Goal: Information Seeking & Learning: Learn about a topic

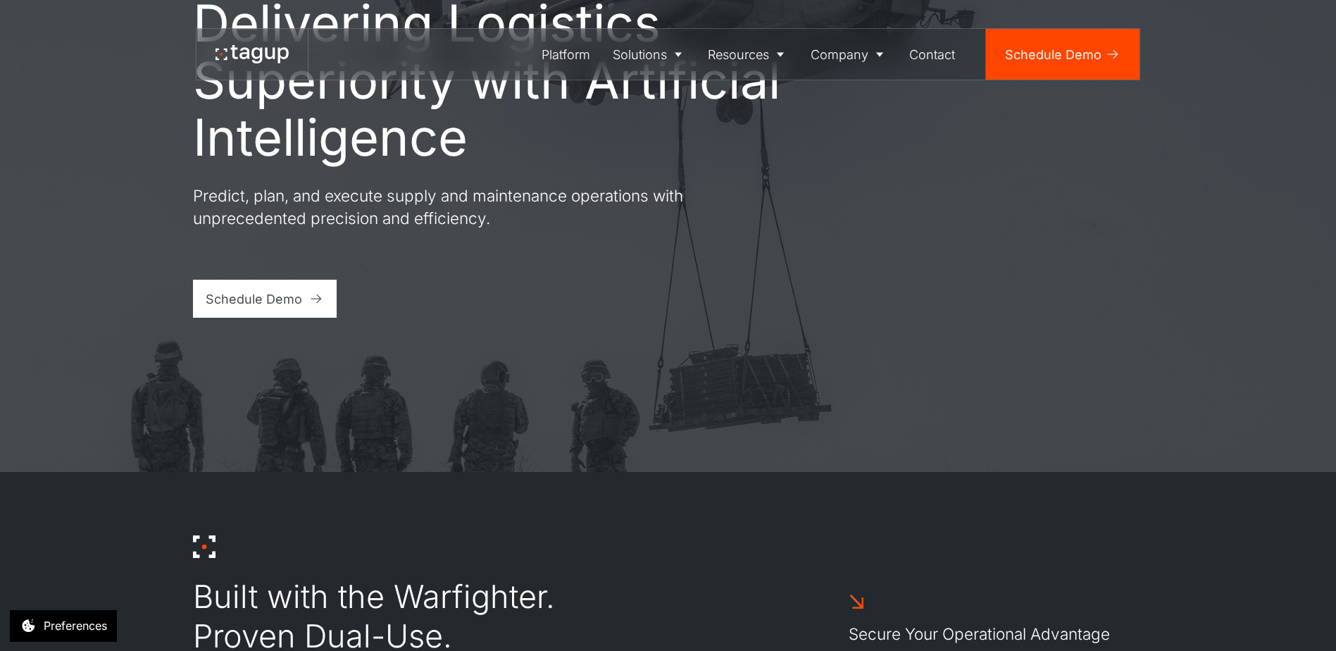
scroll to position [282, 0]
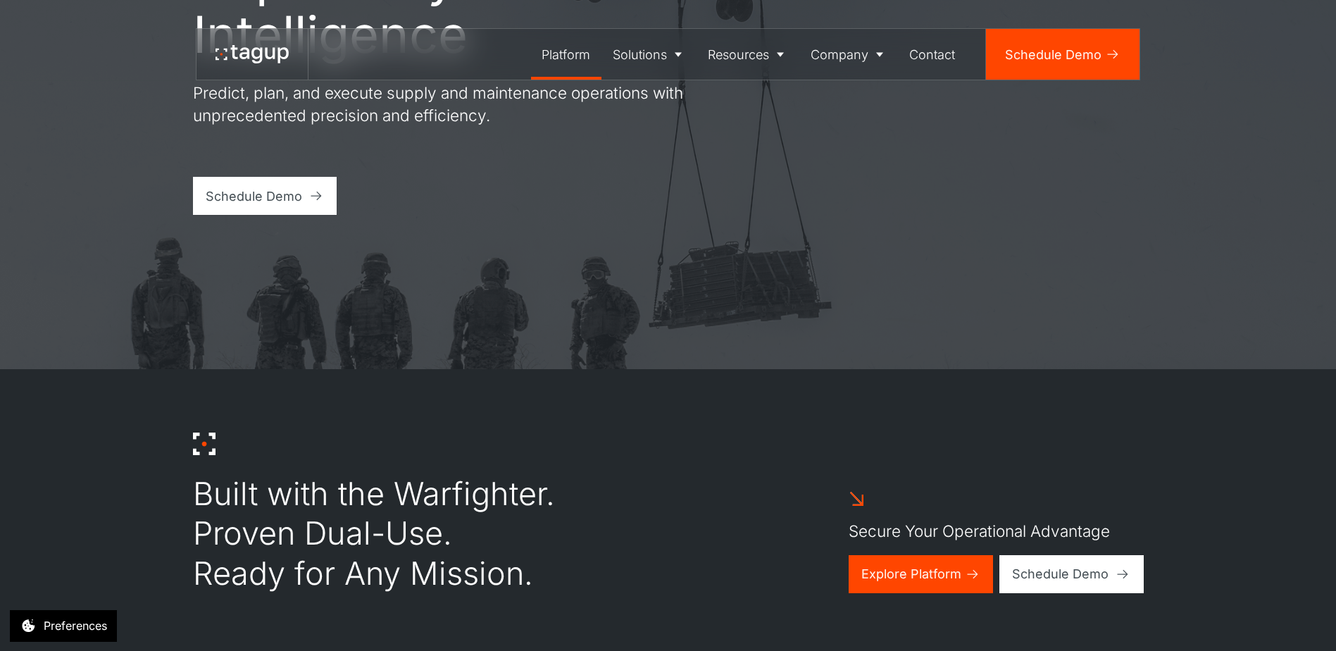
click at [566, 58] on div "Platform" at bounding box center [566, 54] width 49 height 19
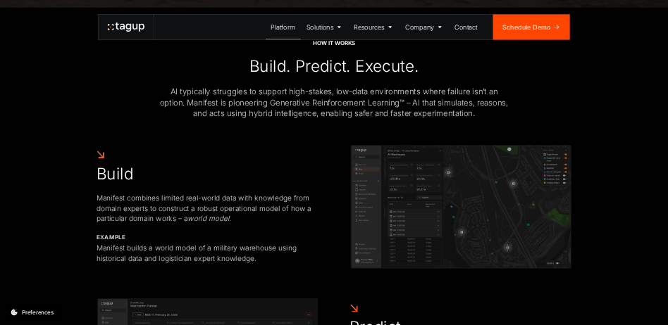
scroll to position [704, 0]
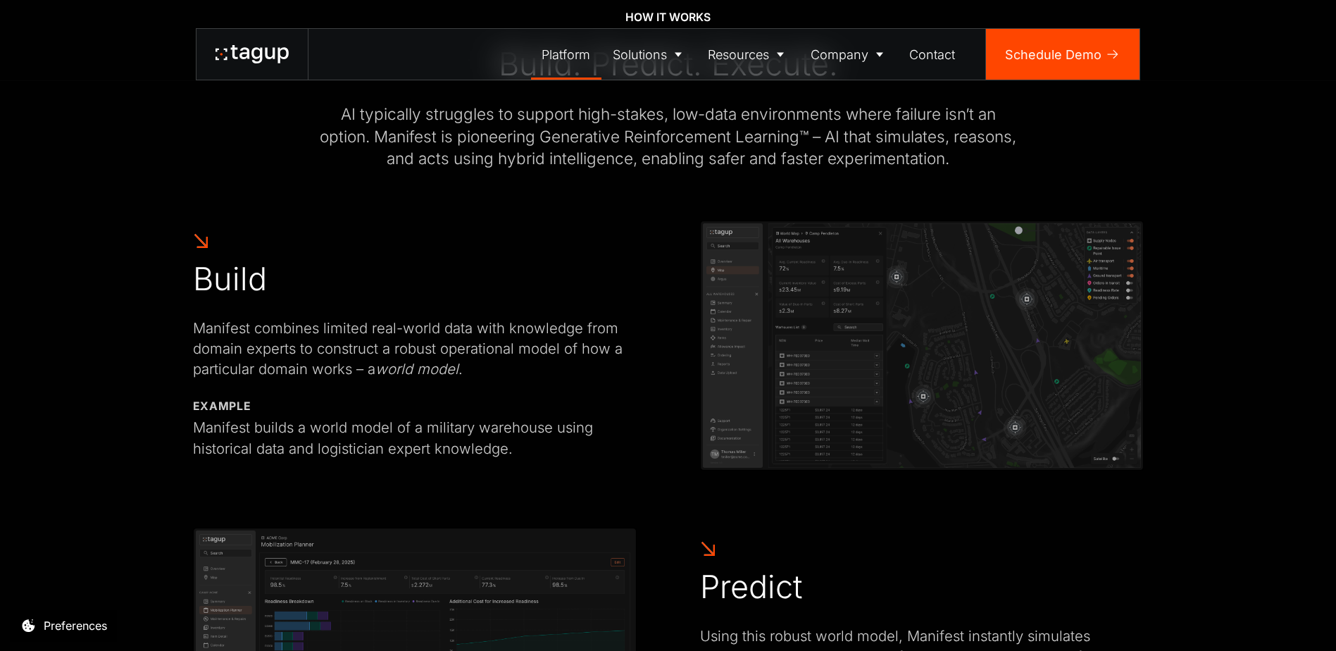
click at [1191, 541] on div "HOW IT WORKS Build. Predict. Execute. AI typically struggles to support high-st…" at bounding box center [668, 548] width 1273 height 1204
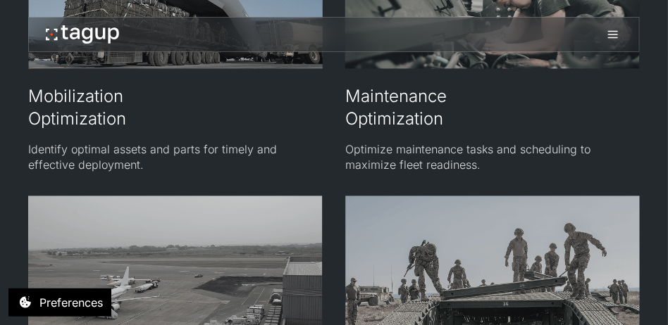
scroll to position [3310, 0]
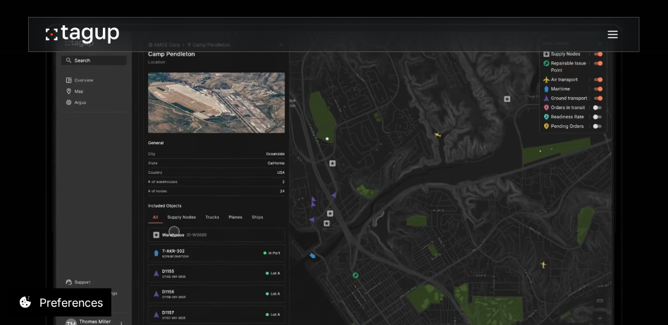
scroll to position [1831, 0]
